Goal: Task Accomplishment & Management: Complete application form

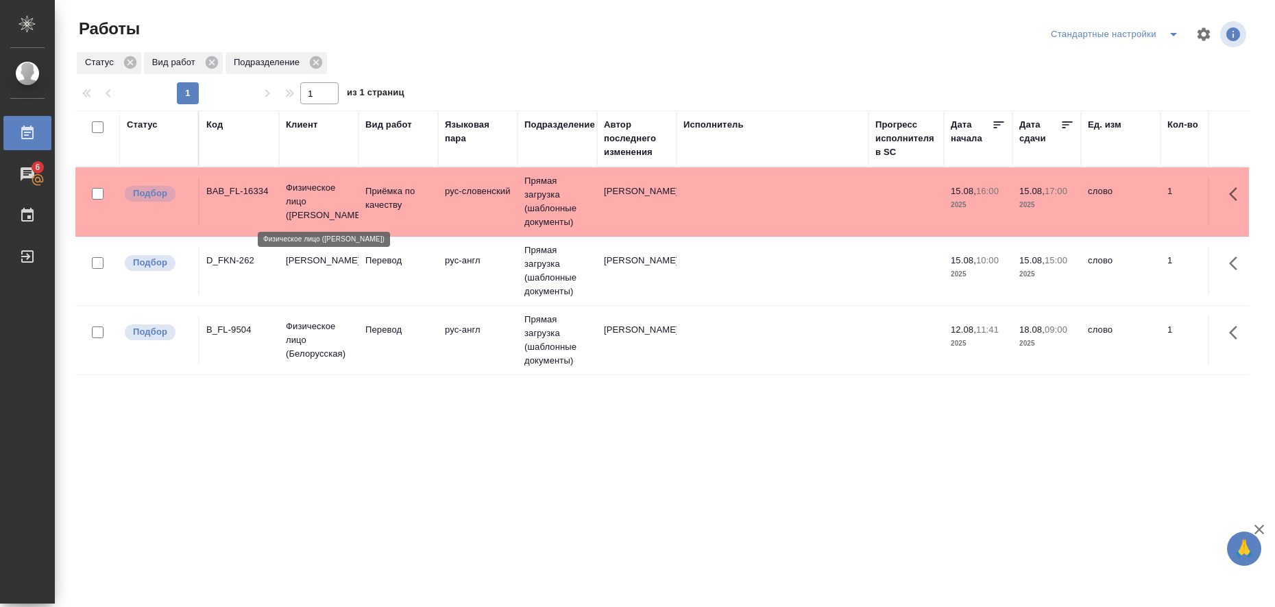
click at [341, 198] on p "Физическое лицо (Бабушкинская)" at bounding box center [319, 201] width 66 height 41
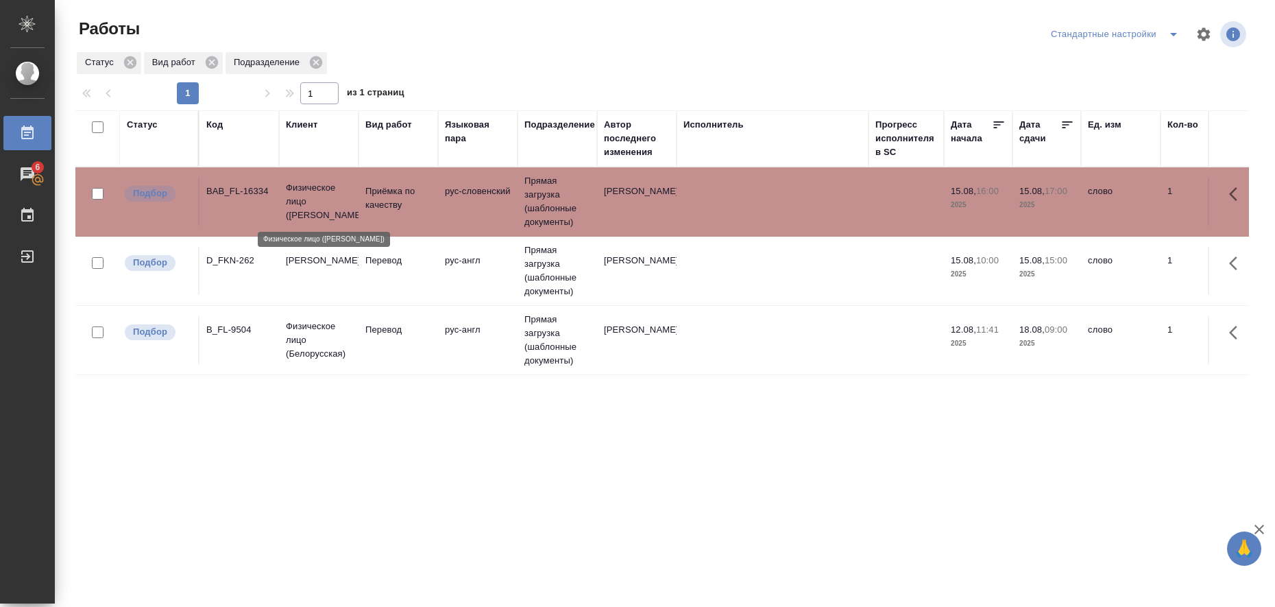
click at [341, 198] on p "Физическое лицо (Бабушкинская)" at bounding box center [319, 201] width 66 height 41
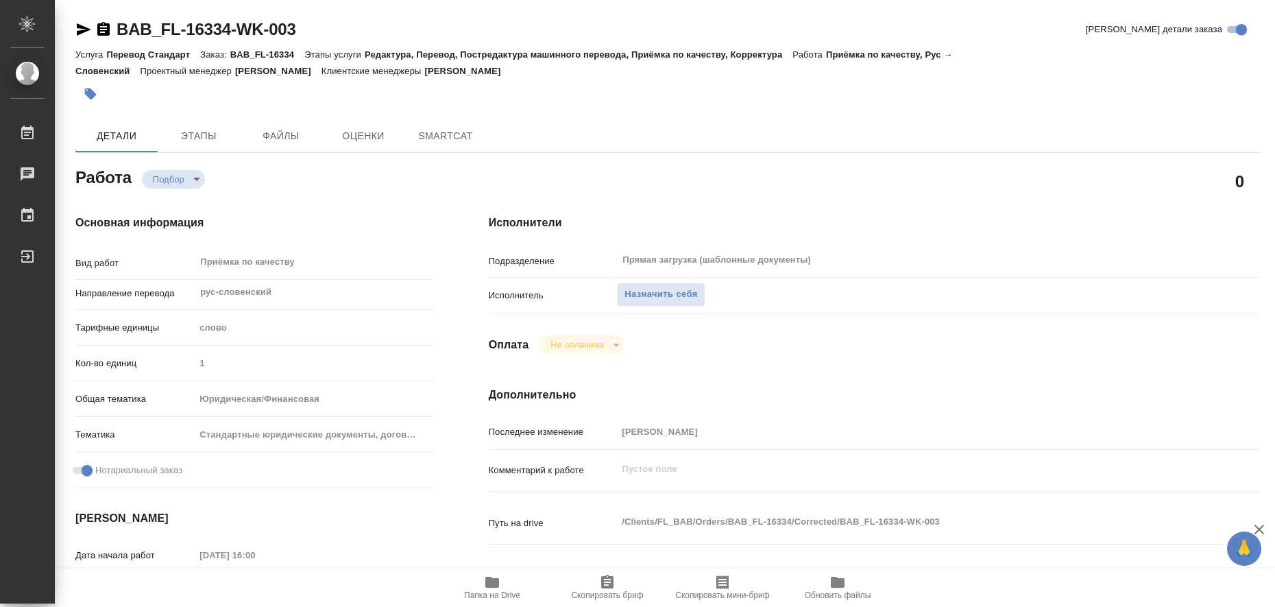
type textarea "x"
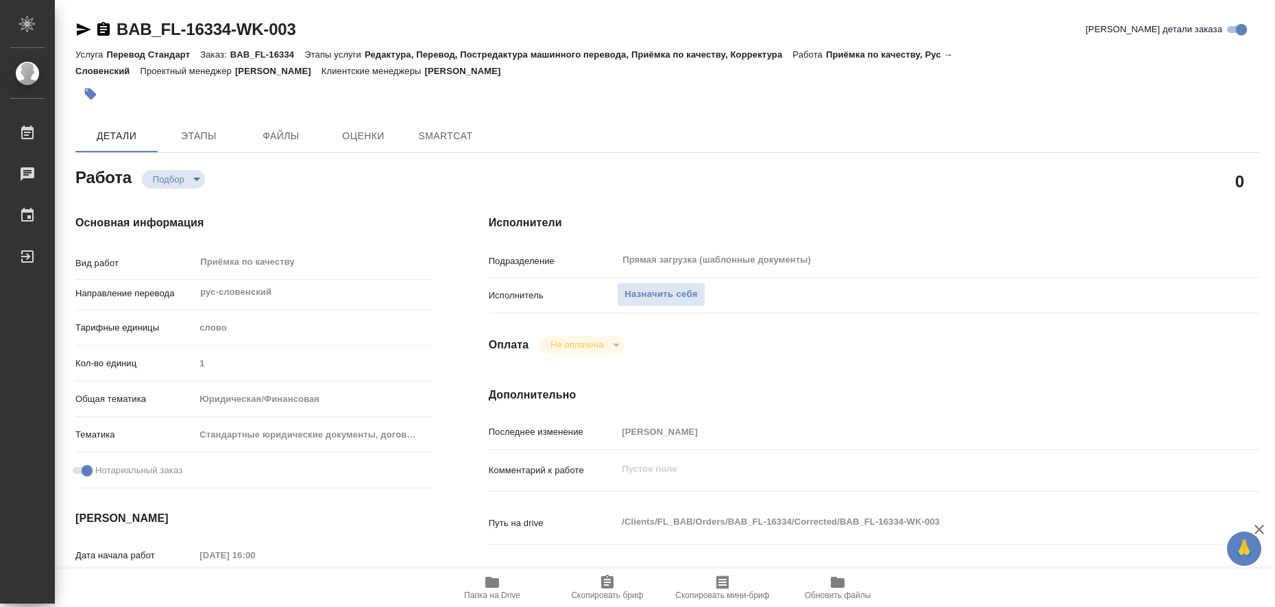
type textarea "x"
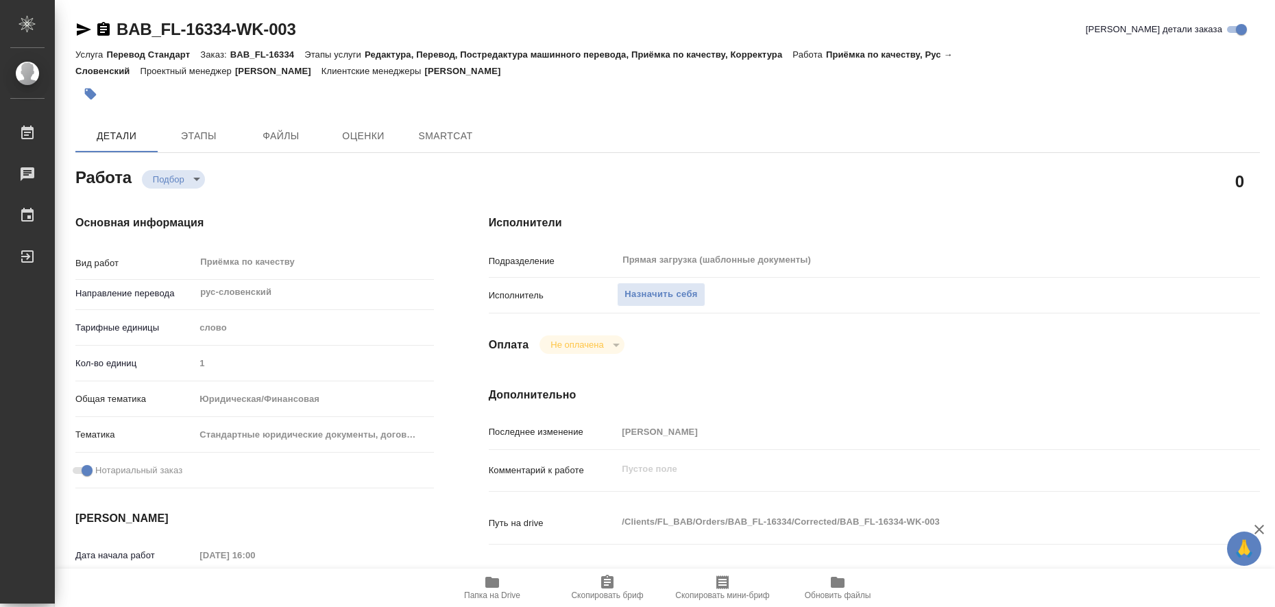
type textarea "x"
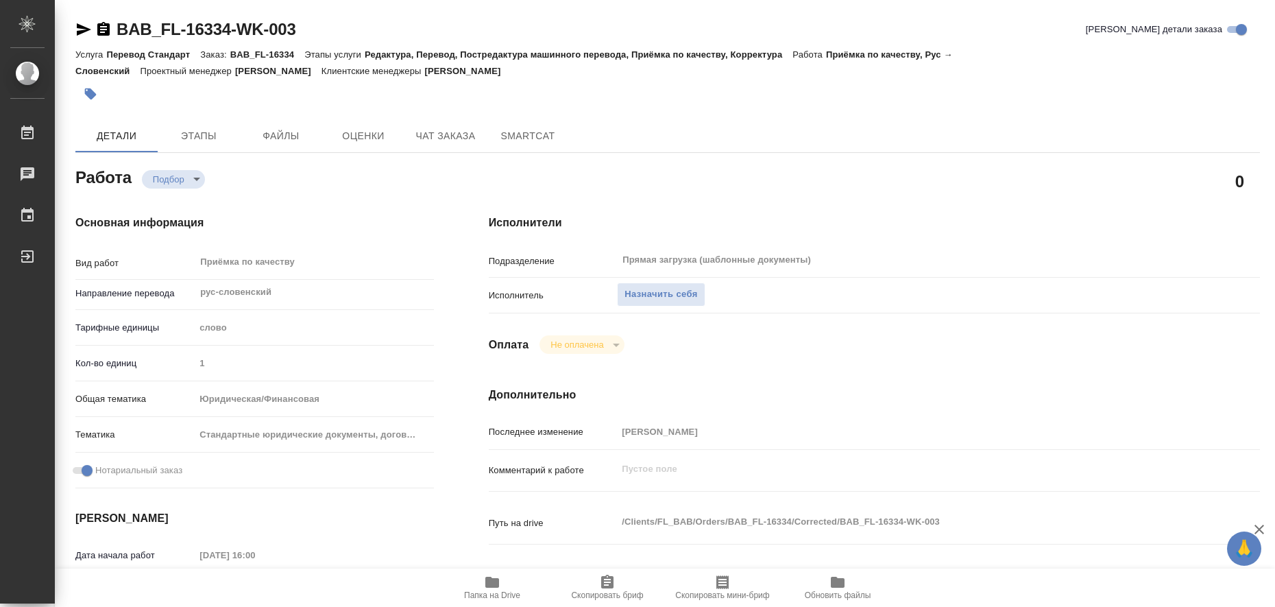
type textarea "x"
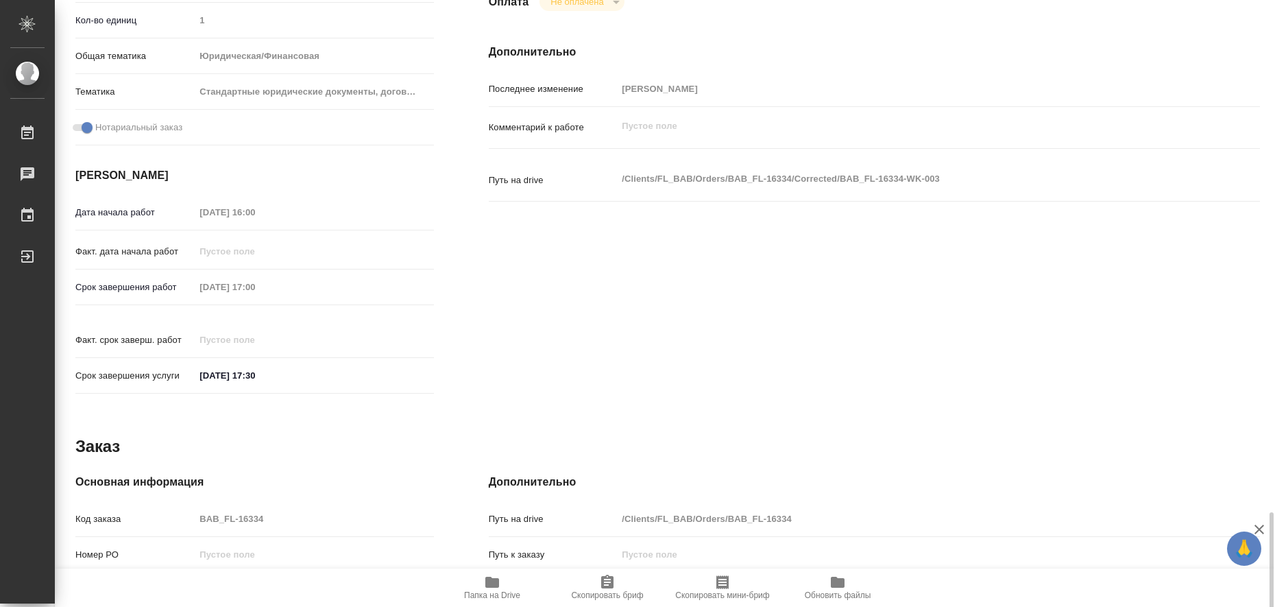
scroll to position [563, 0]
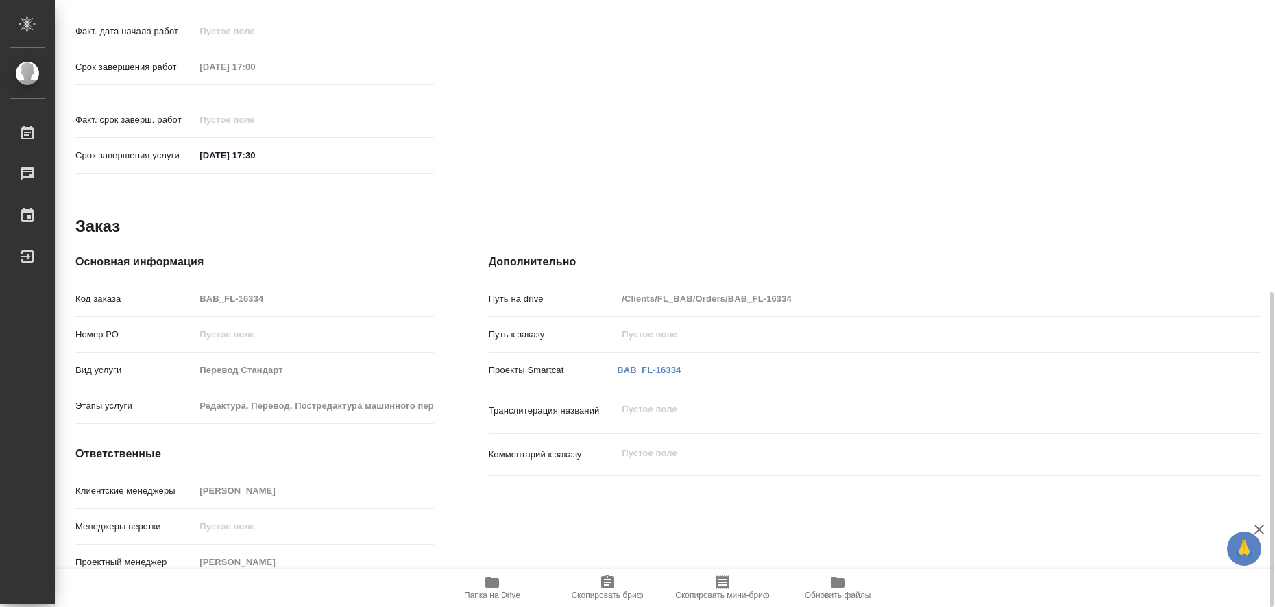
type textarea "x"
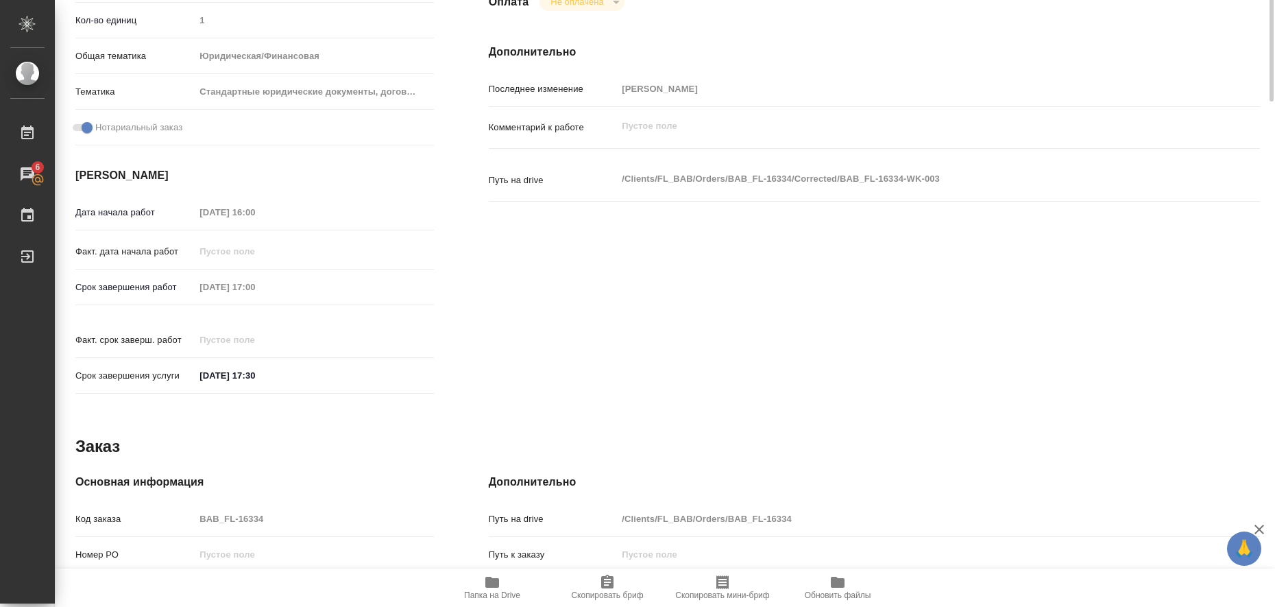
scroll to position [0, 0]
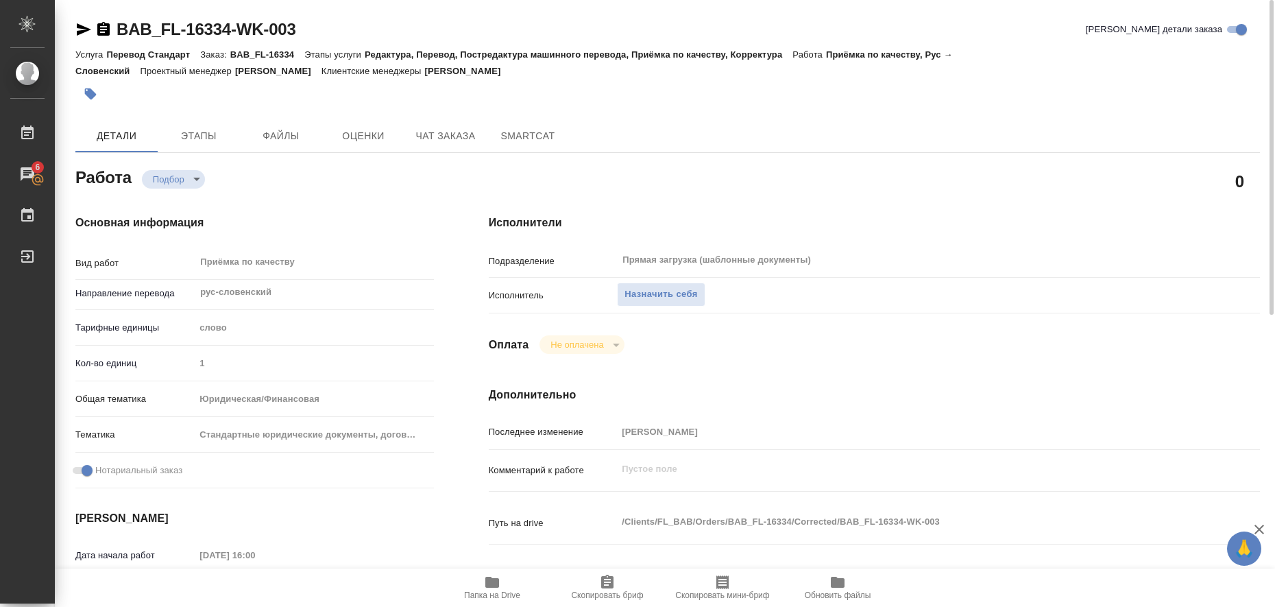
click at [496, 583] on icon "button" at bounding box center [492, 581] width 14 height 11
click at [693, 295] on span "Назначить себя" at bounding box center [660, 294] width 73 height 16
type textarea "x"
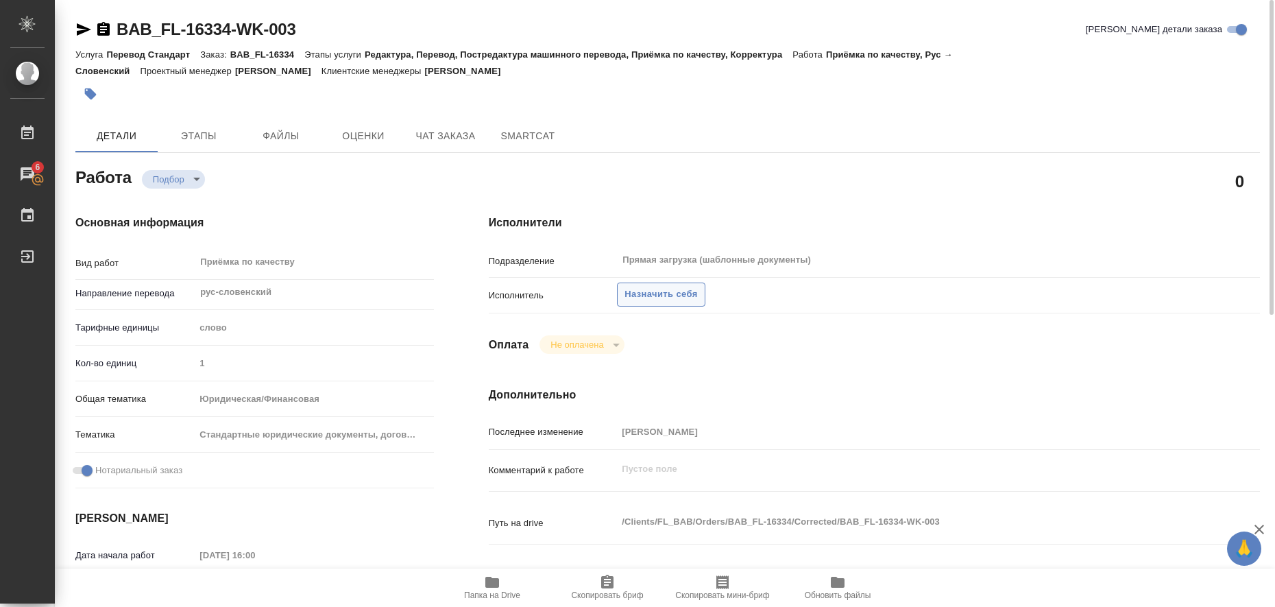
type textarea "x"
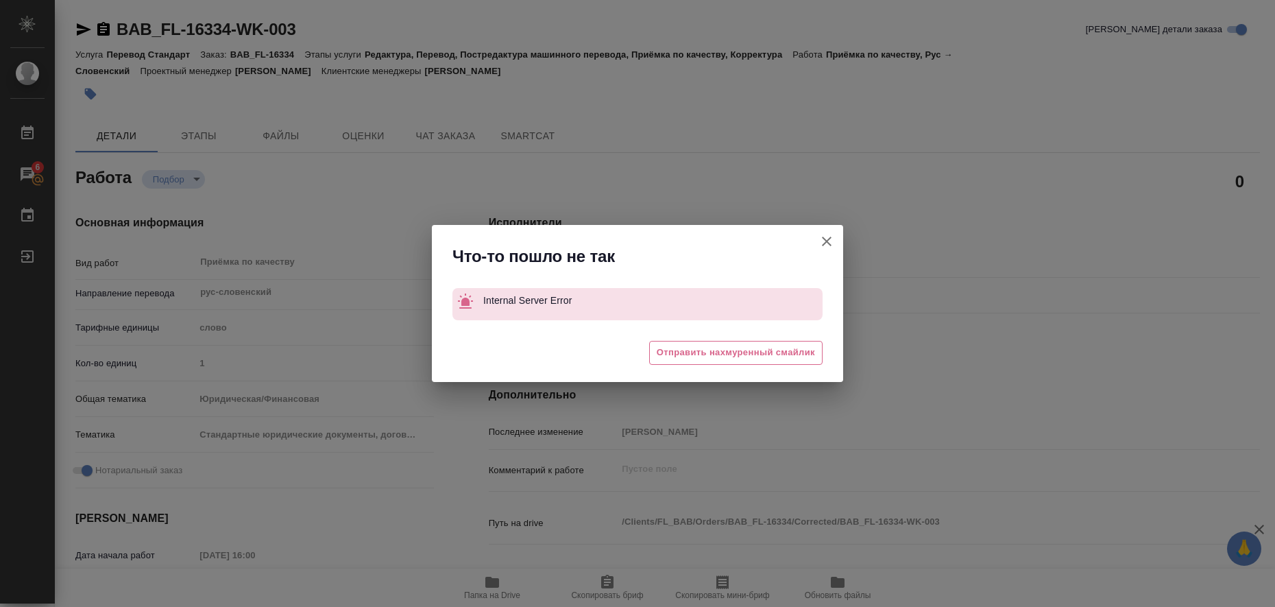
click at [825, 245] on icon "button" at bounding box center [826, 241] width 16 height 16
type textarea "x"
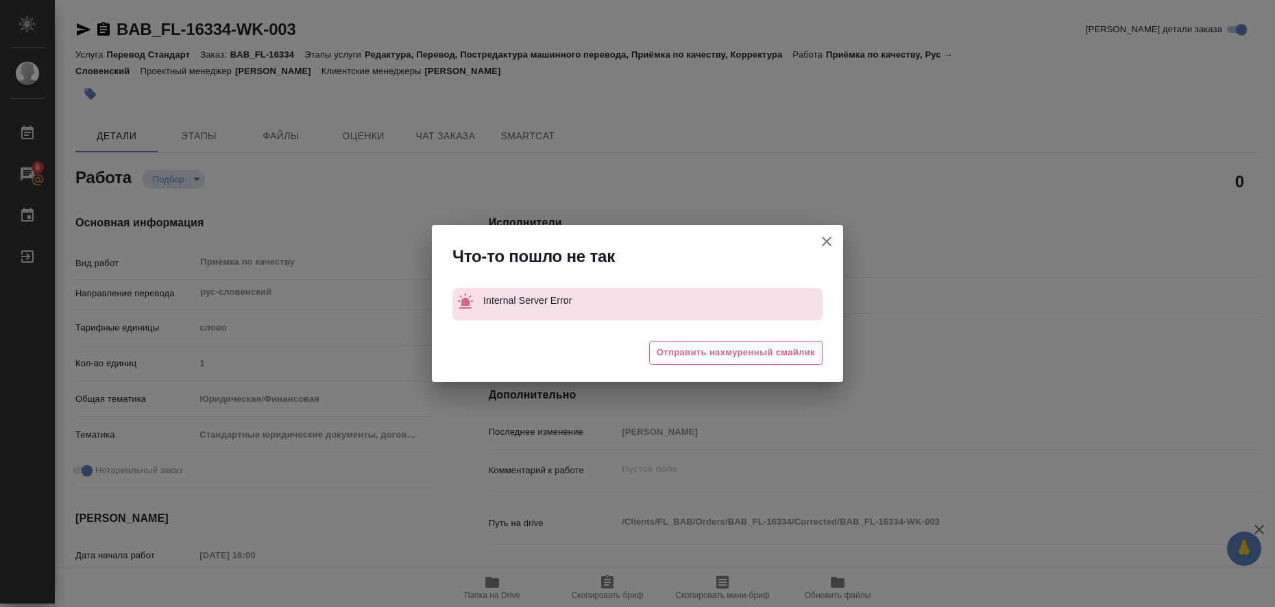
type textarea "x"
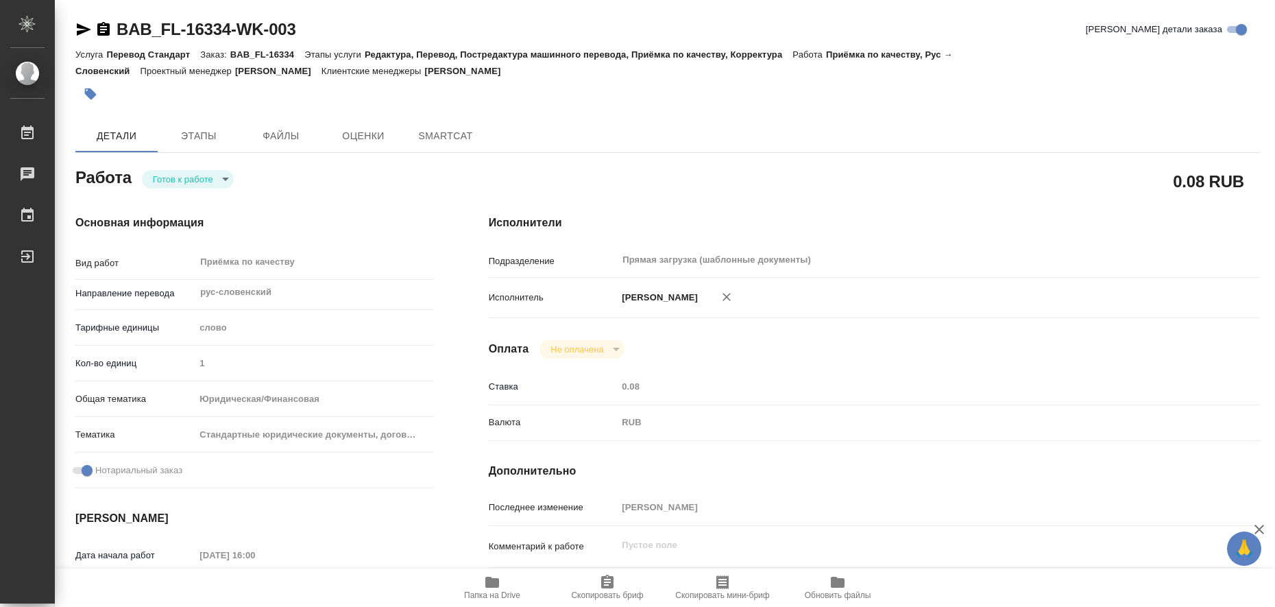
type textarea "x"
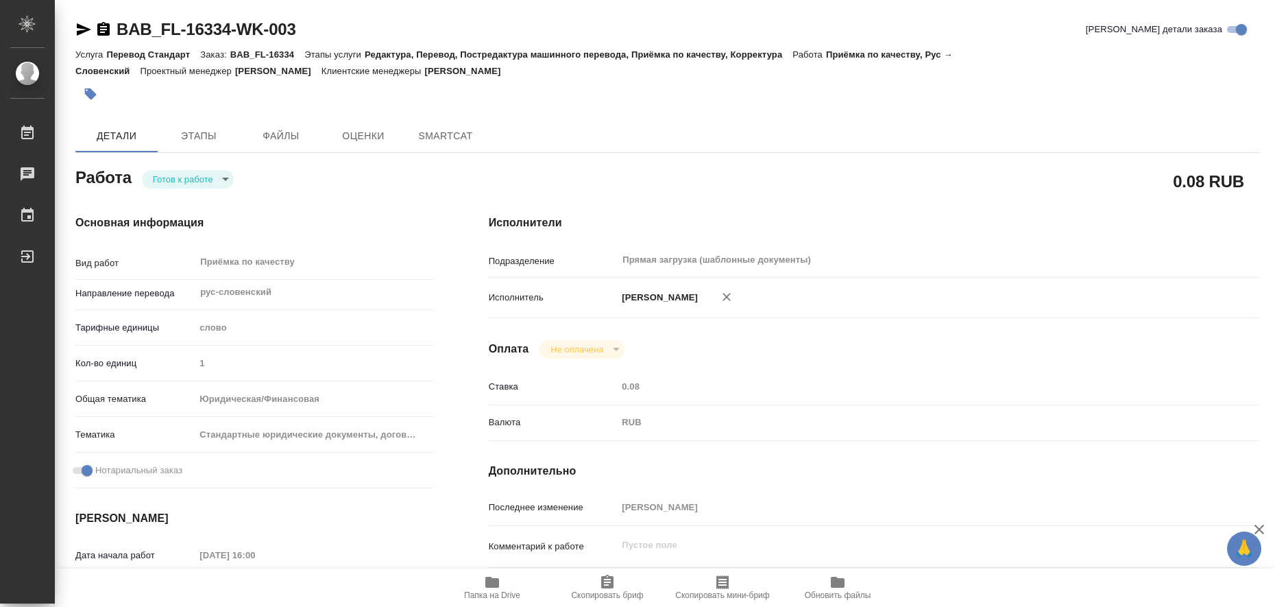
type textarea "x"
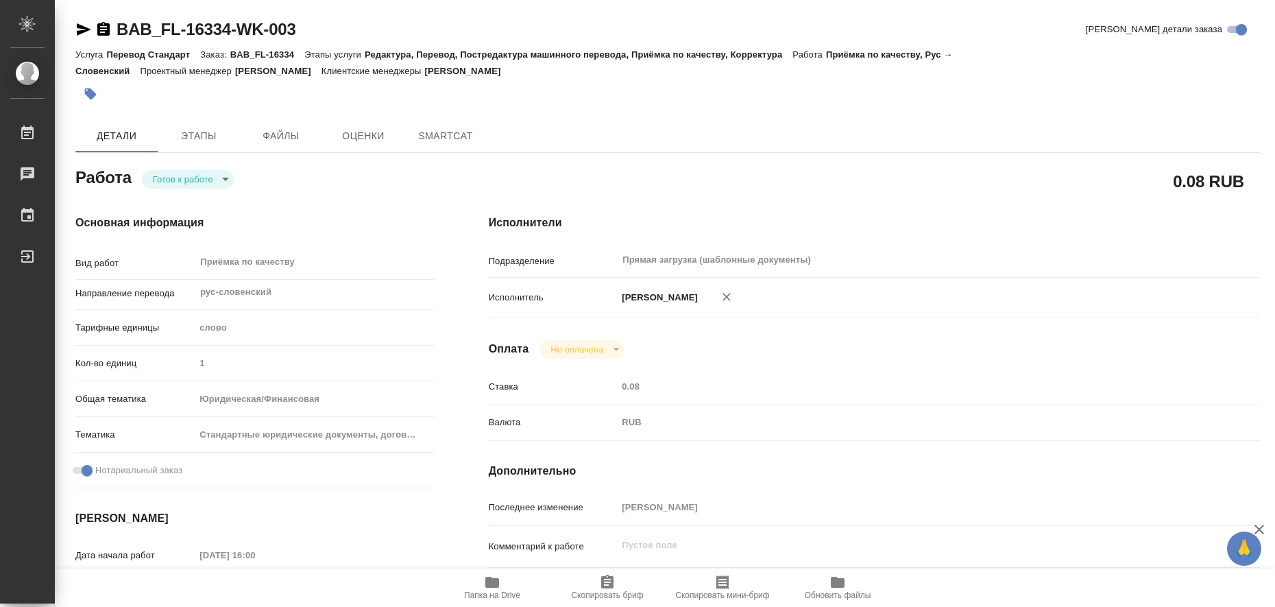
type textarea "x"
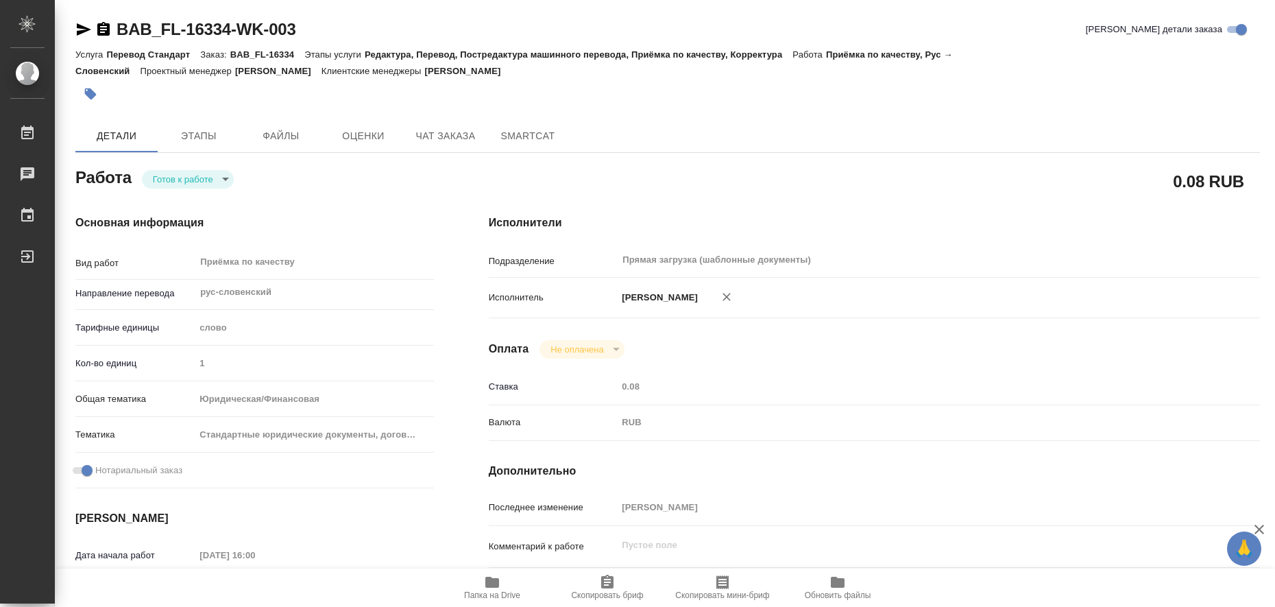
type textarea "x"
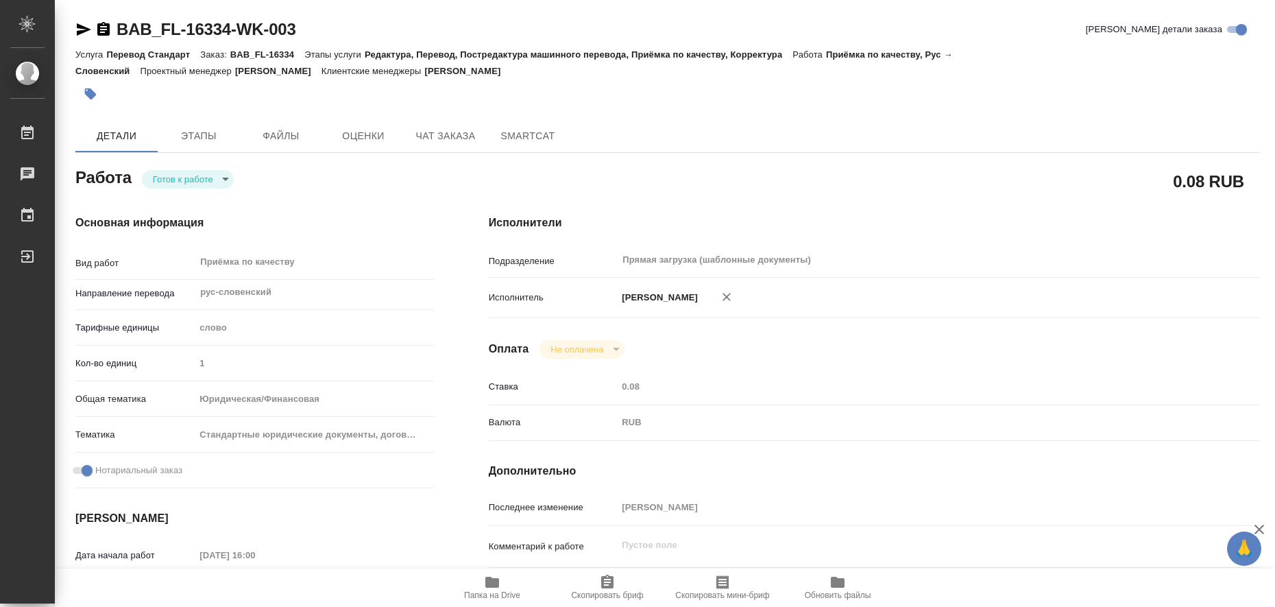
type textarea "x"
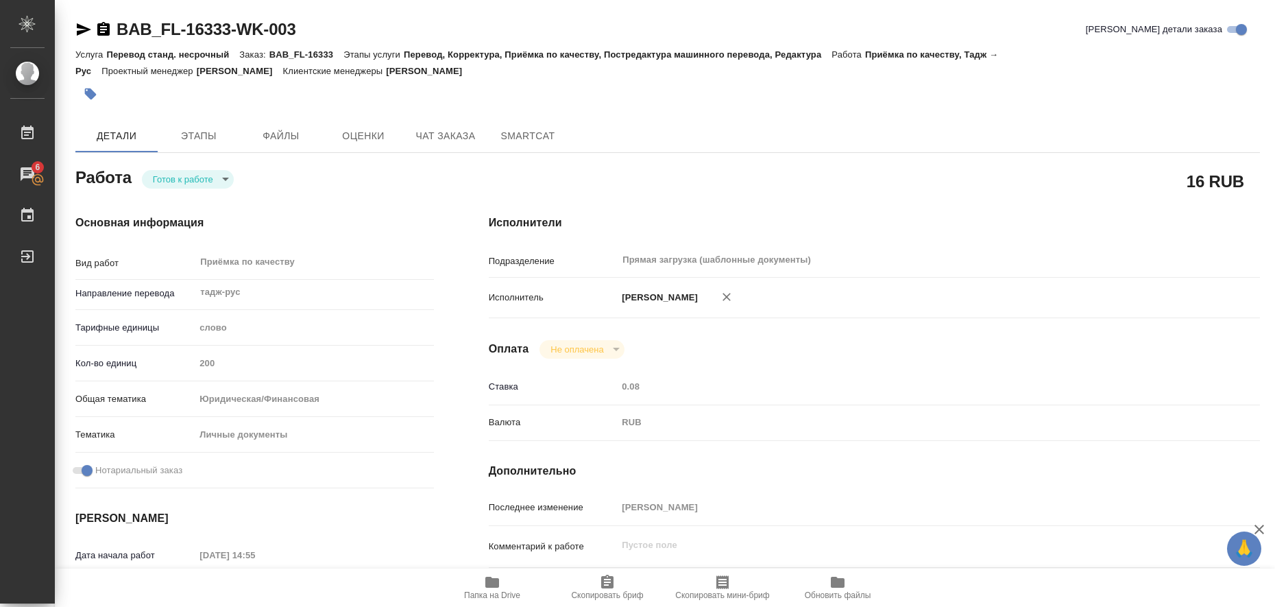
click at [489, 583] on icon "button" at bounding box center [492, 581] width 14 height 11
drag, startPoint x: 77, startPoint y: 29, endPoint x: 99, endPoint y: 29, distance: 21.9
click at [78, 29] on icon "button" at bounding box center [83, 29] width 16 height 16
click at [98, 94] on button "button" at bounding box center [90, 94] width 30 height 30
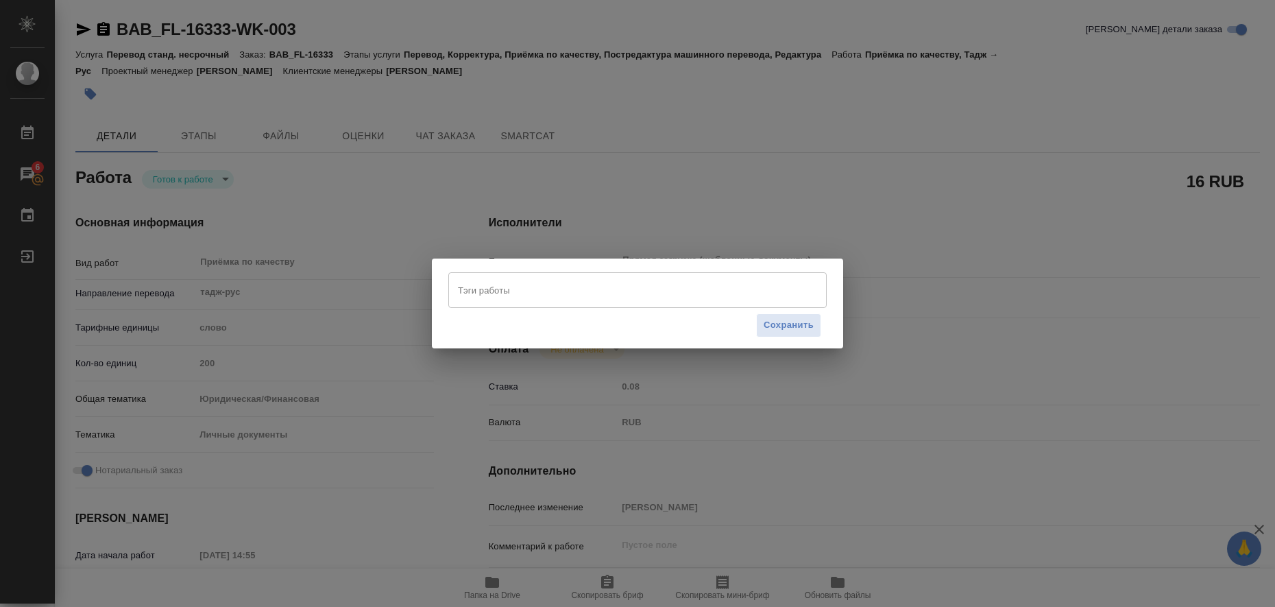
click at [479, 290] on input "Тэги работы" at bounding box center [624, 289] width 340 height 23
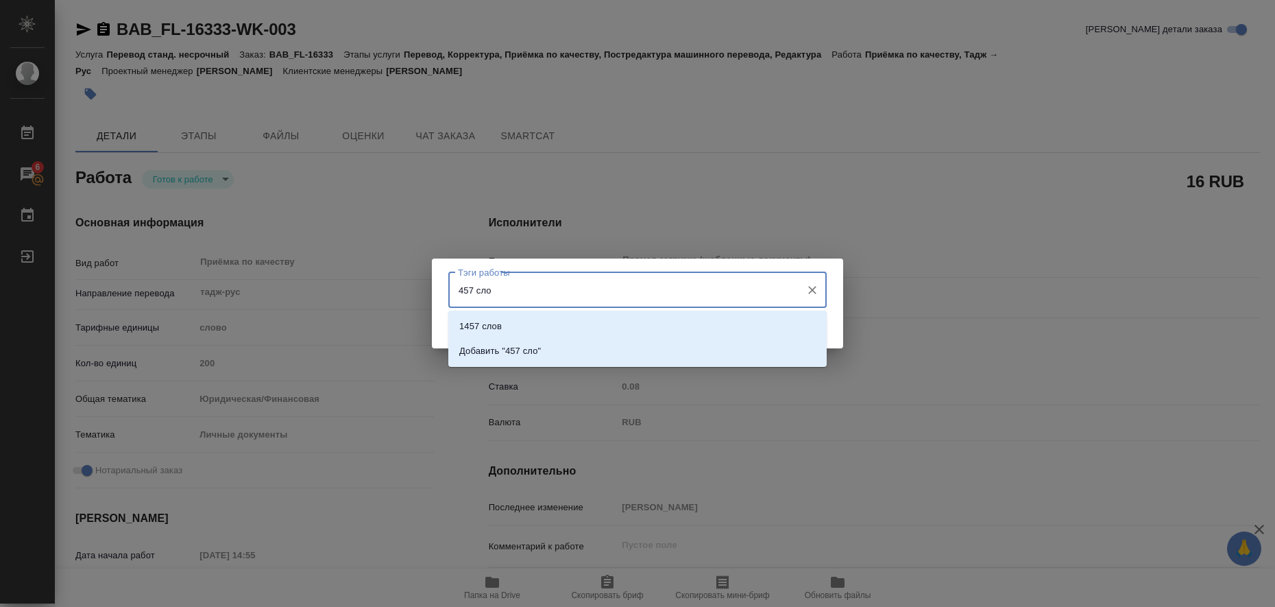
type input "457 слов"
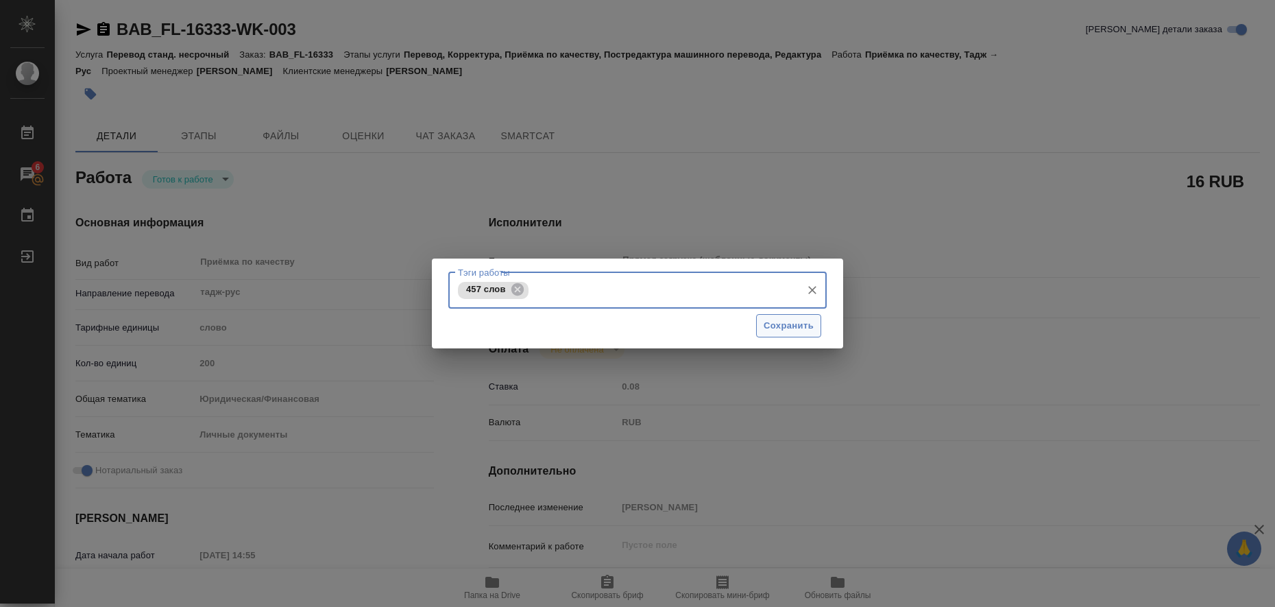
click at [807, 327] on span "Сохранить" at bounding box center [788, 326] width 50 height 16
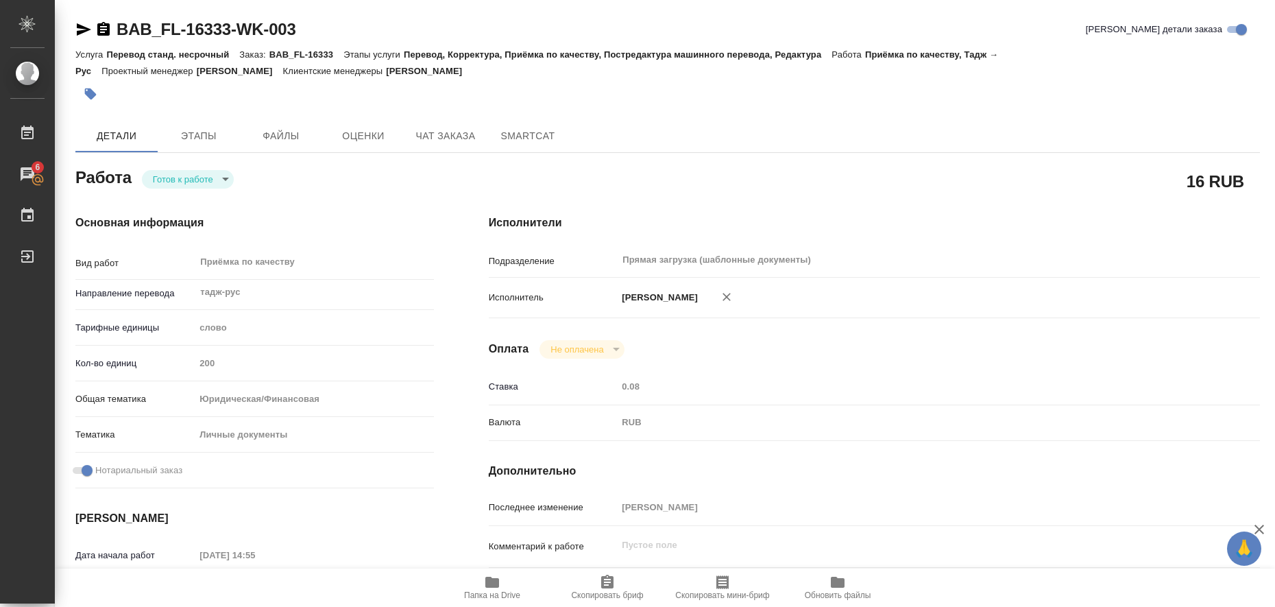
type input "readyForWork"
type input "тадж-рус"
type input "5a8b1489cc6b4906c91bfd90"
type input "200"
type input "yr-fn"
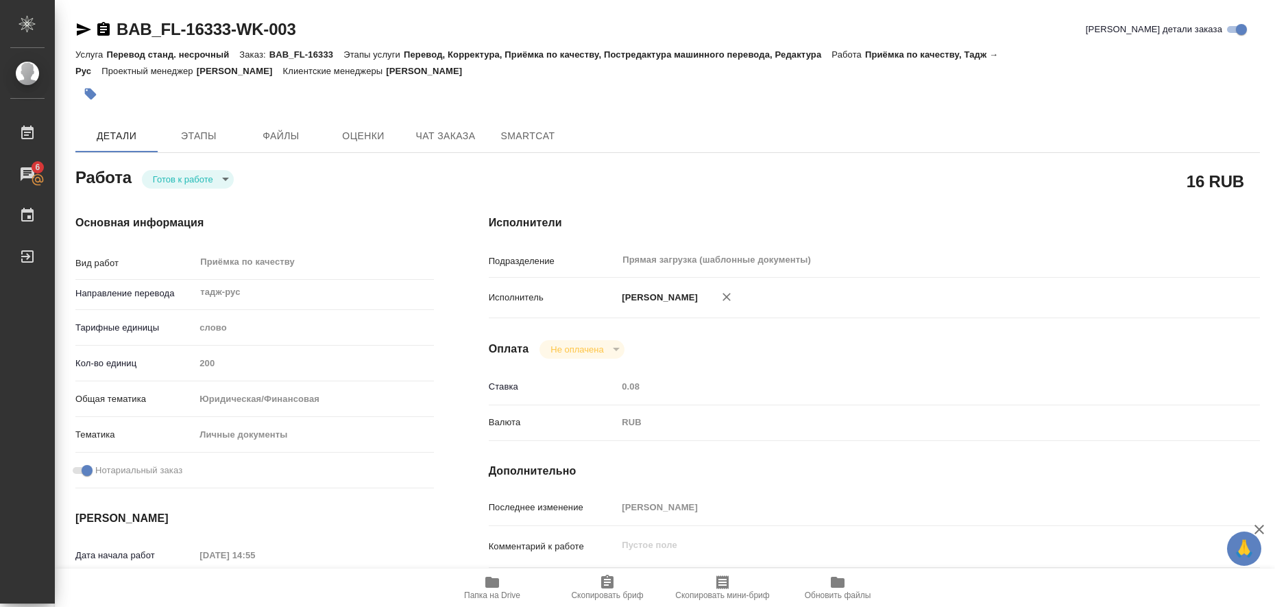
type input "5a8b8b956a9677013d343cfe"
checkbox input "true"
type input "14.08.2025 14:55"
type input "15.08.2025 10:00"
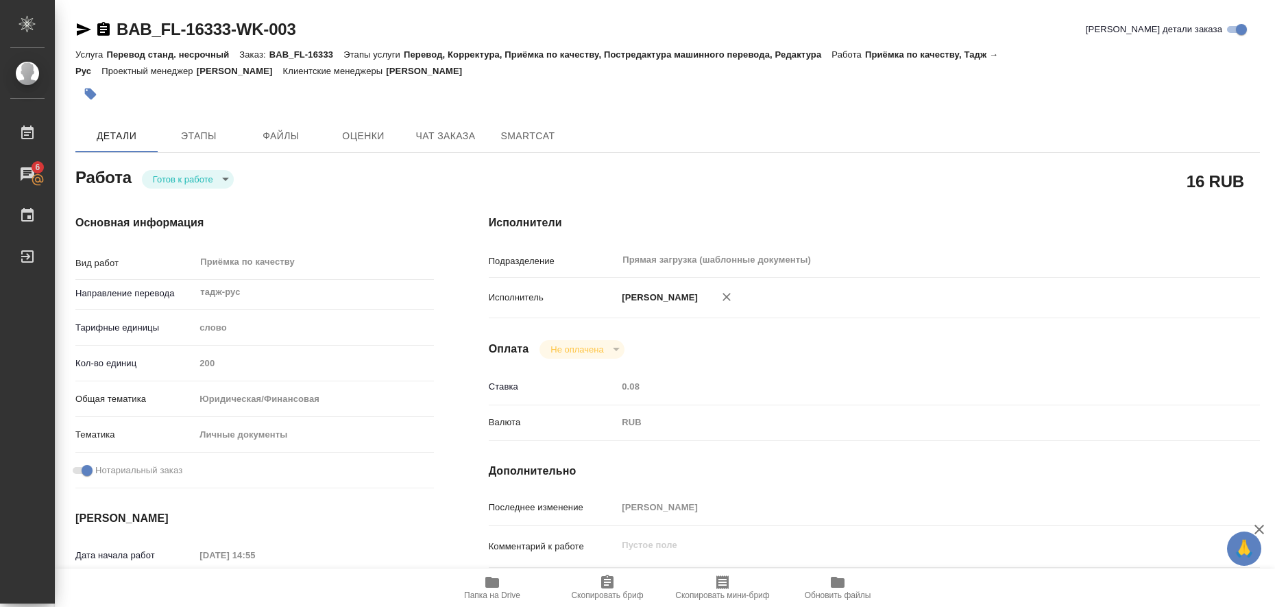
type input "Прямая загрузка (шаблонные документы)"
type input "notPayed"
type input "0.08"
type input "RUB"
type input "[PERSON_NAME]"
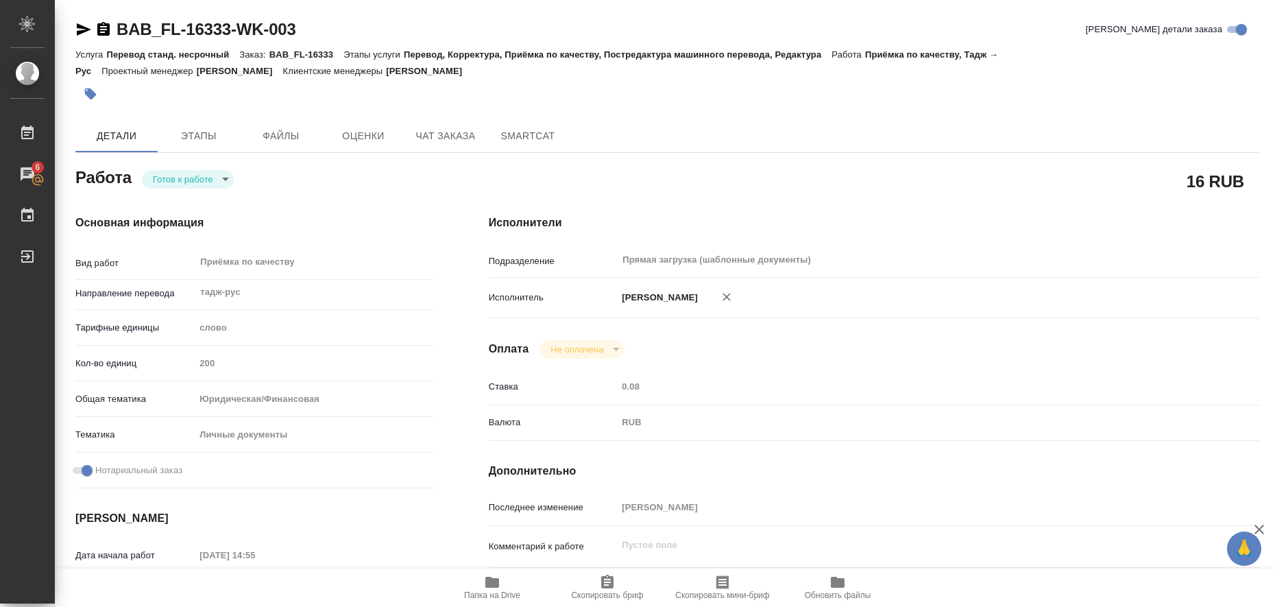
type input "BAB_FL-16333"
type input "Перевод станд. несрочный"
type input "Перевод, Корректура, Приёмка по качеству, Постредактура машинного перевода, Ред…"
type input "[PERSON_NAME]"
type input "/Clients/FL_BAB/Orders/BAB_FL-16333"
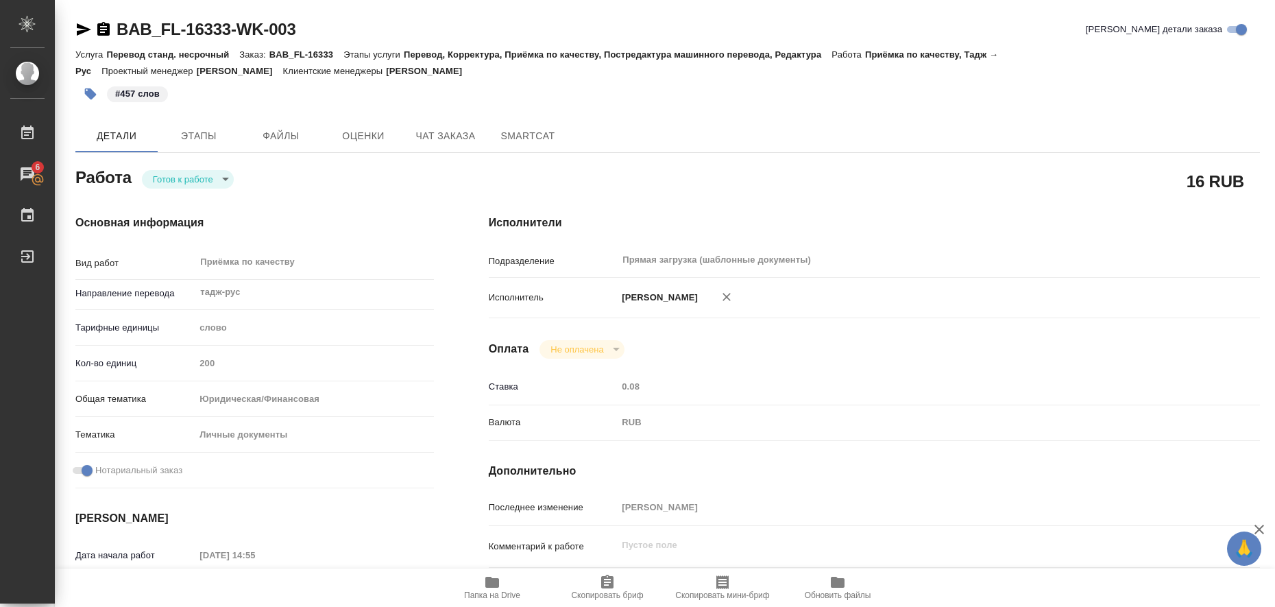
click at [225, 182] on body "🙏 .cls-1 fill:#fff; AWATERA Liubitskaia Olga Работы 6 Чаты График Выйти BAB_FL-…" at bounding box center [637, 303] width 1275 height 607
click at [209, 198] on li "Выполнен" at bounding box center [188, 202] width 92 height 23
type textarea "x"
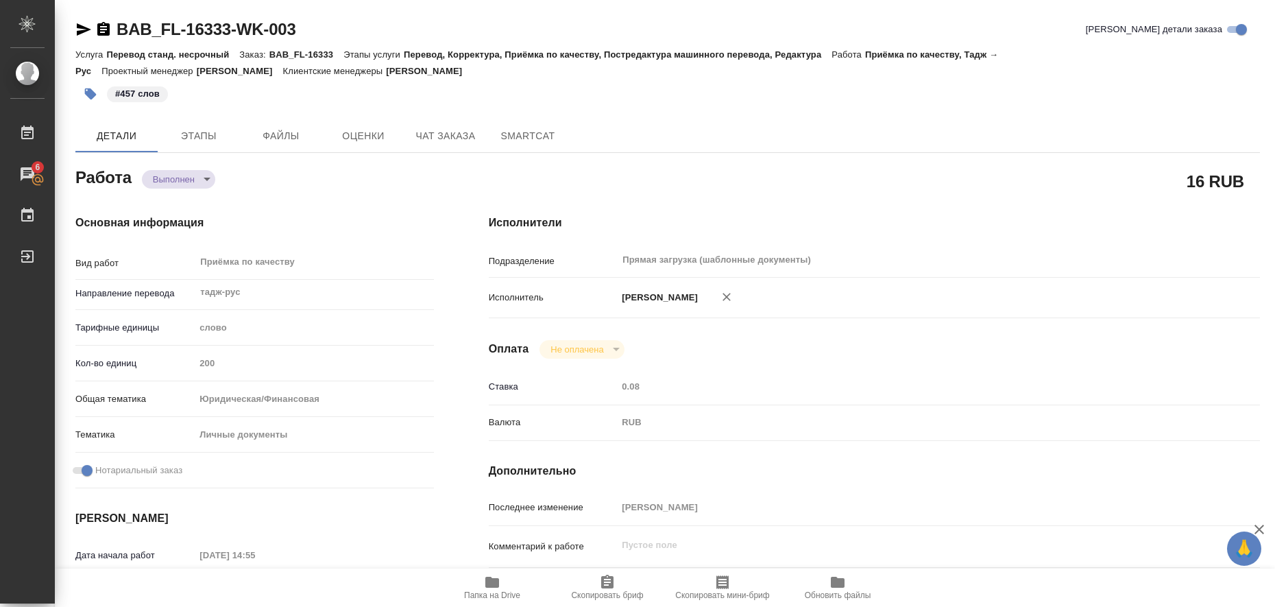
type textarea "x"
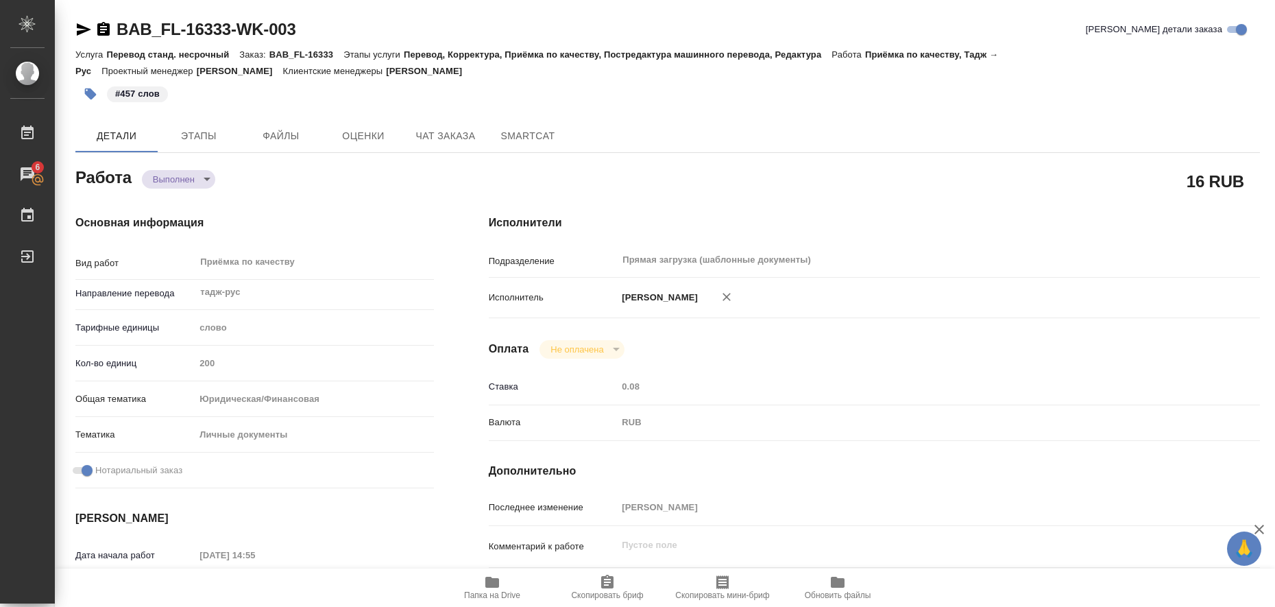
type textarea "x"
